Goal: Check status: Check status

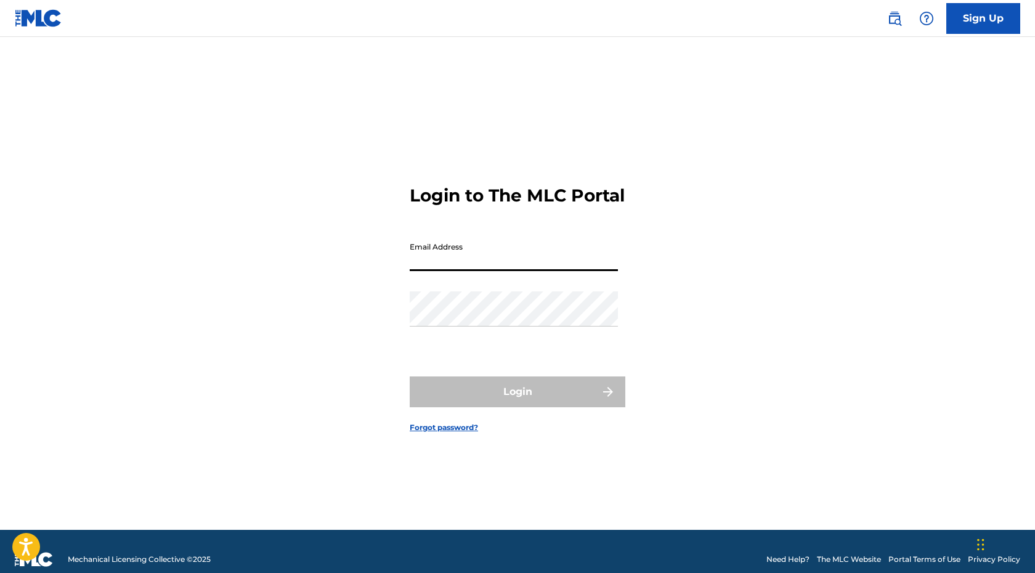
type input "[EMAIL_ADDRESS][DOMAIN_NAME]"
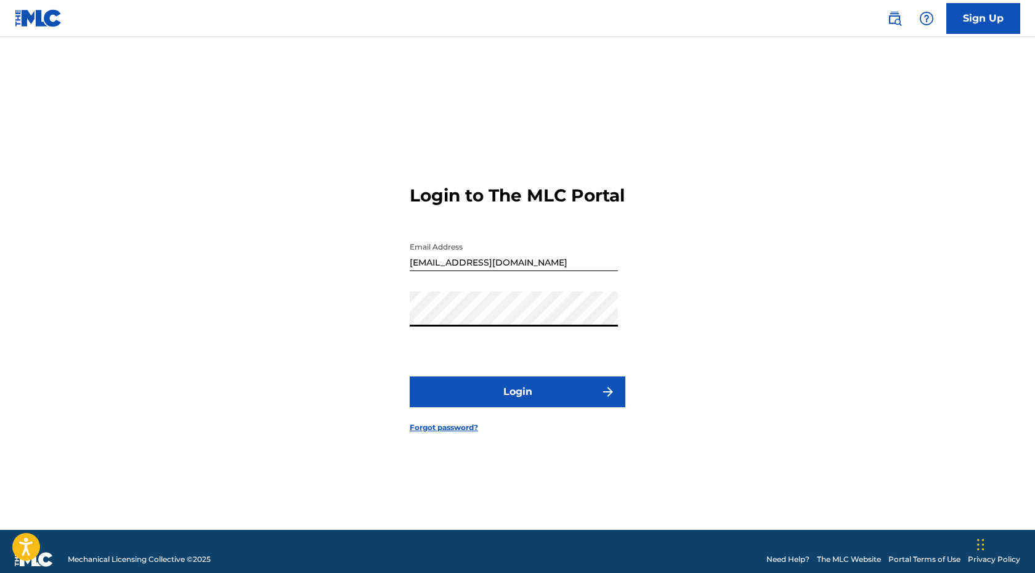
click at [546, 398] on button "Login" at bounding box center [518, 391] width 216 height 31
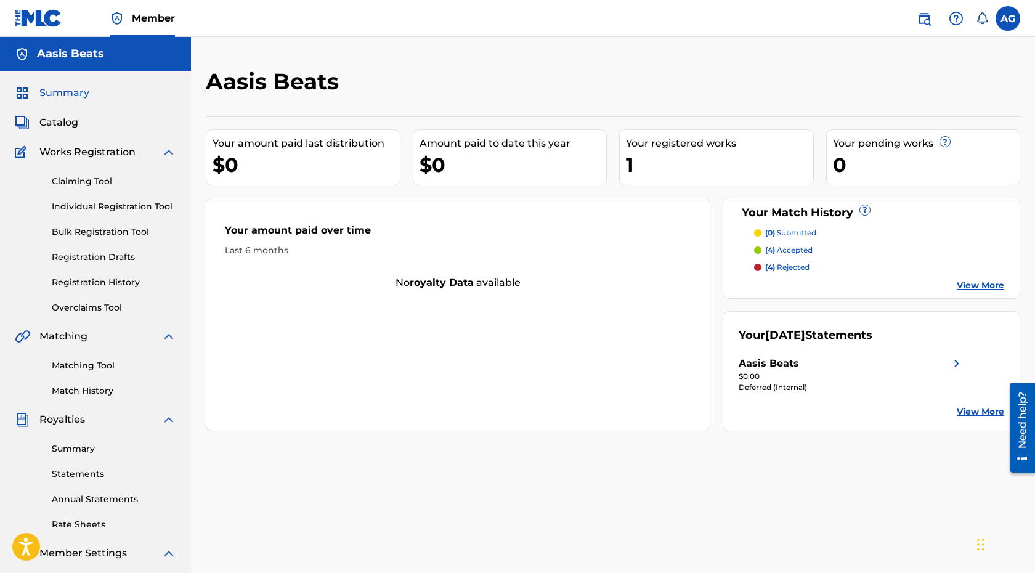
click at [129, 293] on div "Claiming Tool Individual Registration Tool Bulk Registration Tool Registration …" at bounding box center [95, 237] width 161 height 155
click at [138, 282] on link "Registration History" at bounding box center [114, 282] width 124 height 13
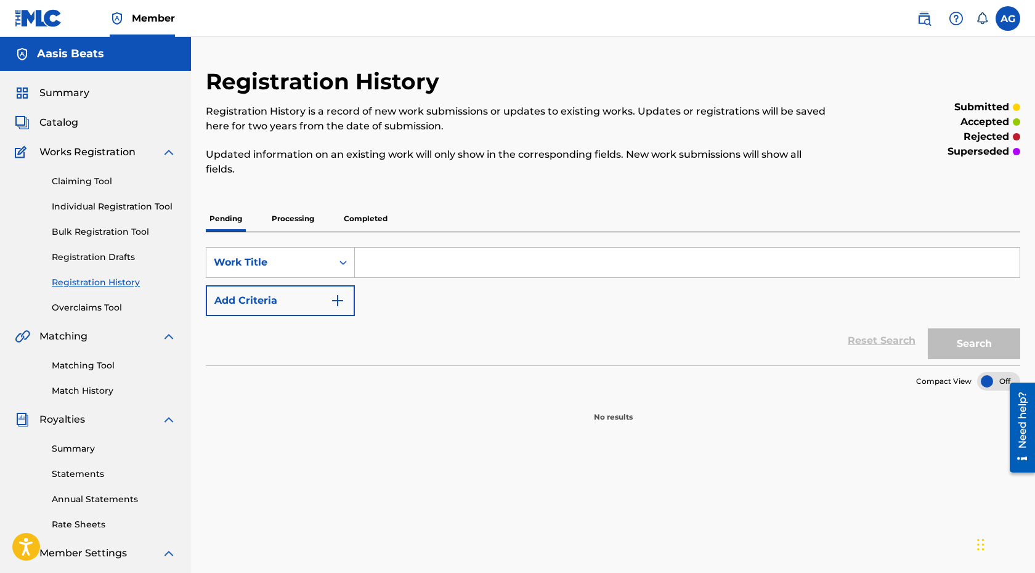
click at [322, 213] on div "Pending Processing Completed" at bounding box center [613, 219] width 814 height 26
click at [312, 217] on p "Processing" at bounding box center [293, 219] width 50 height 26
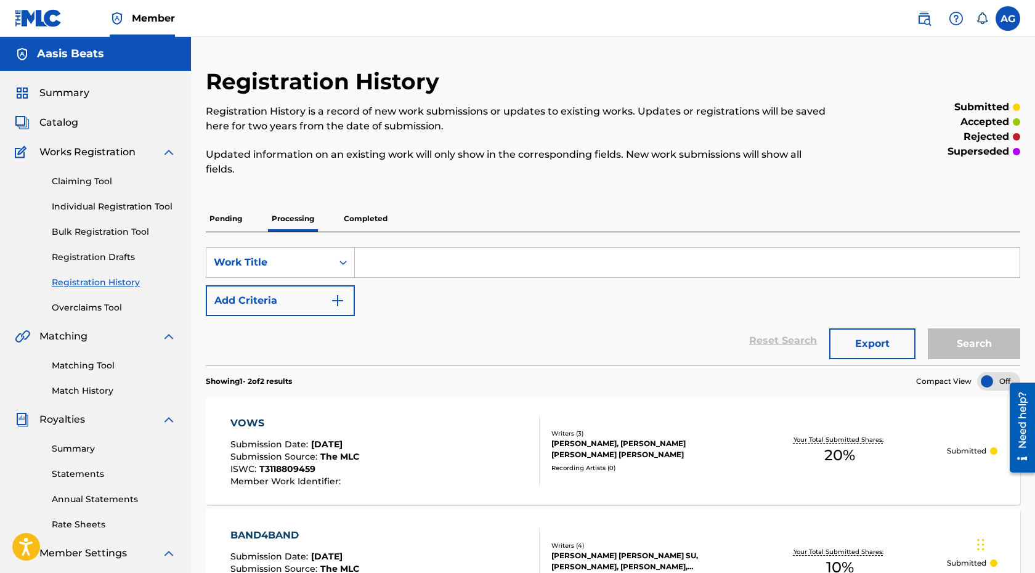
click at [78, 124] on span "Catalog" at bounding box center [58, 122] width 39 height 15
